Goal: Task Accomplishment & Management: Use online tool/utility

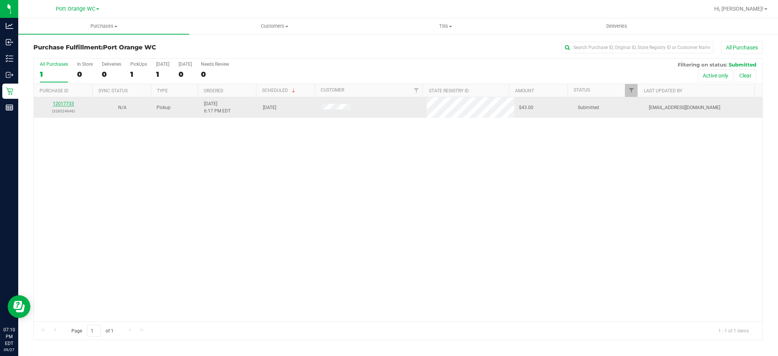
click at [64, 102] on link "12017733" at bounding box center [63, 103] width 21 height 5
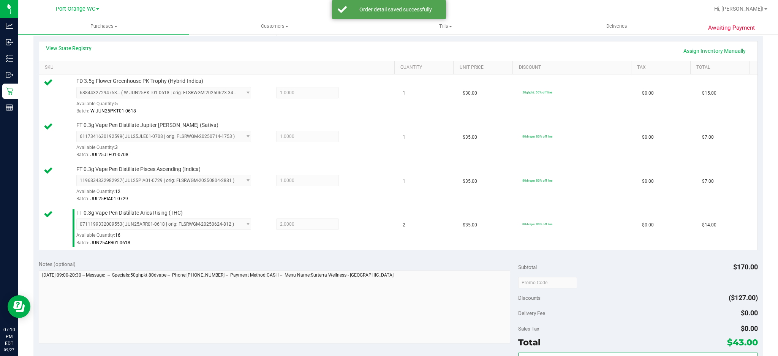
scroll to position [304, 0]
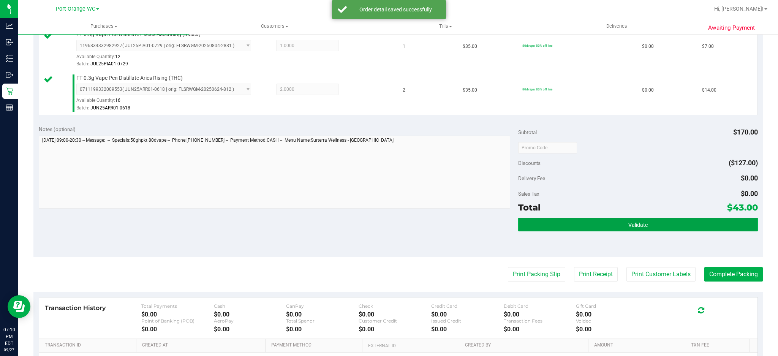
click at [643, 228] on button "Validate" at bounding box center [638, 225] width 240 height 14
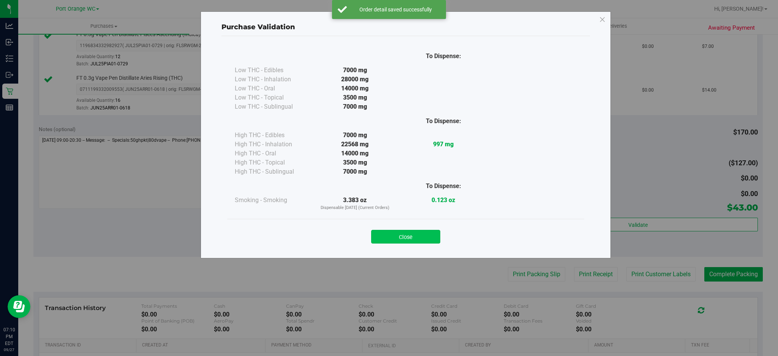
click at [413, 233] on button "Close" at bounding box center [405, 237] width 69 height 14
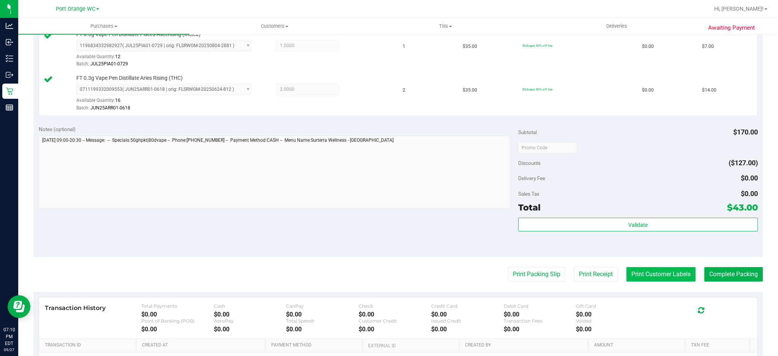
click at [648, 274] on button "Print Customer Labels" at bounding box center [660, 274] width 69 height 14
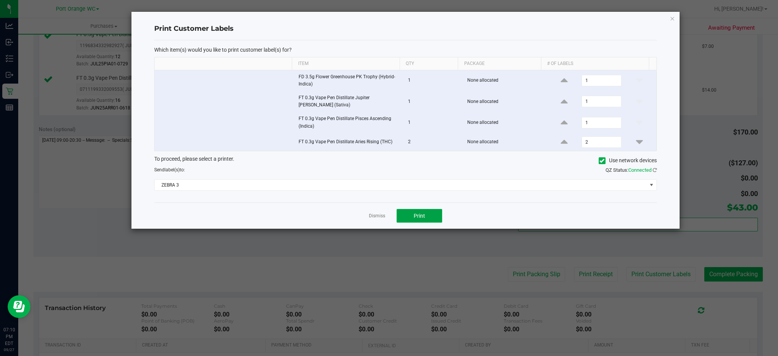
click at [429, 213] on button "Print" at bounding box center [420, 216] width 46 height 14
click at [381, 214] on link "Dismiss" at bounding box center [377, 216] width 16 height 6
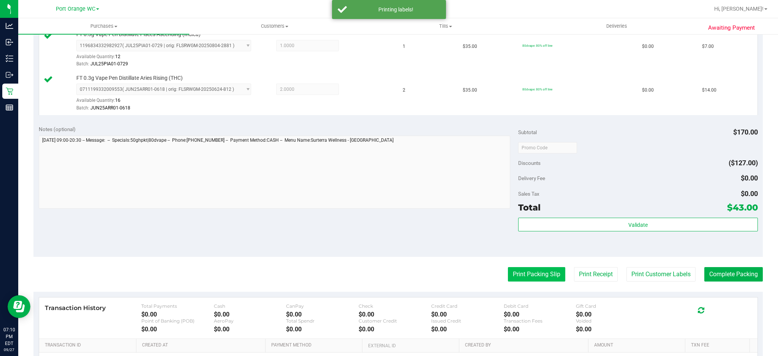
click at [533, 272] on button "Print Packing Slip" at bounding box center [536, 274] width 57 height 14
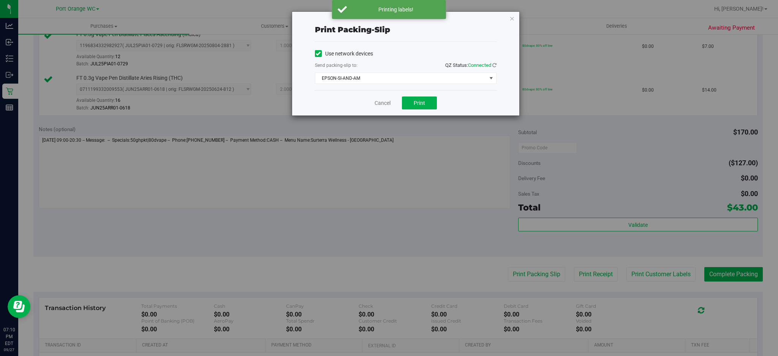
click at [424, 91] on div "Print packing-slip Use network devices Send packing-slip to: QZ Status: Connect…" at bounding box center [405, 64] width 227 height 104
click at [383, 100] on link "Cancel" at bounding box center [383, 103] width 16 height 8
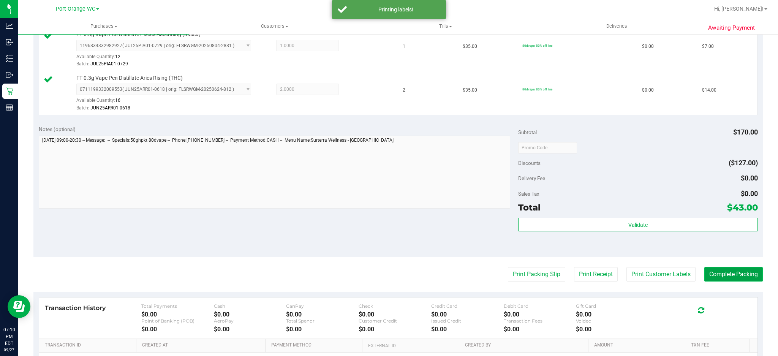
click at [717, 277] on button "Complete Packing" at bounding box center [733, 274] width 59 height 14
